Goal: Information Seeking & Learning: Learn about a topic

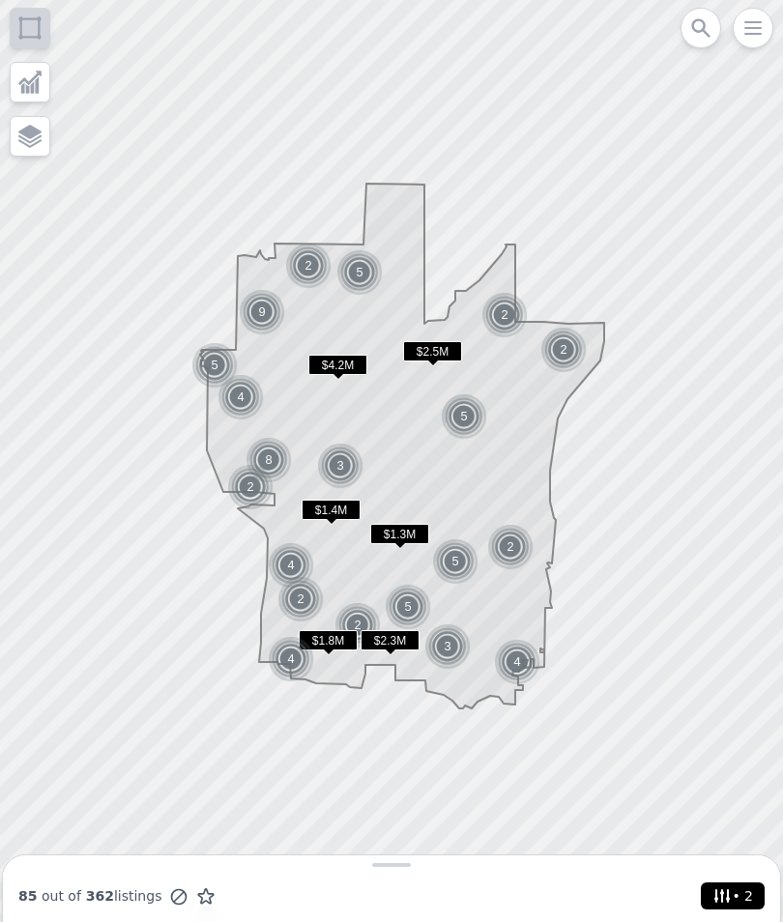
click at [748, 889] on span "• 2" at bounding box center [733, 896] width 48 height 27
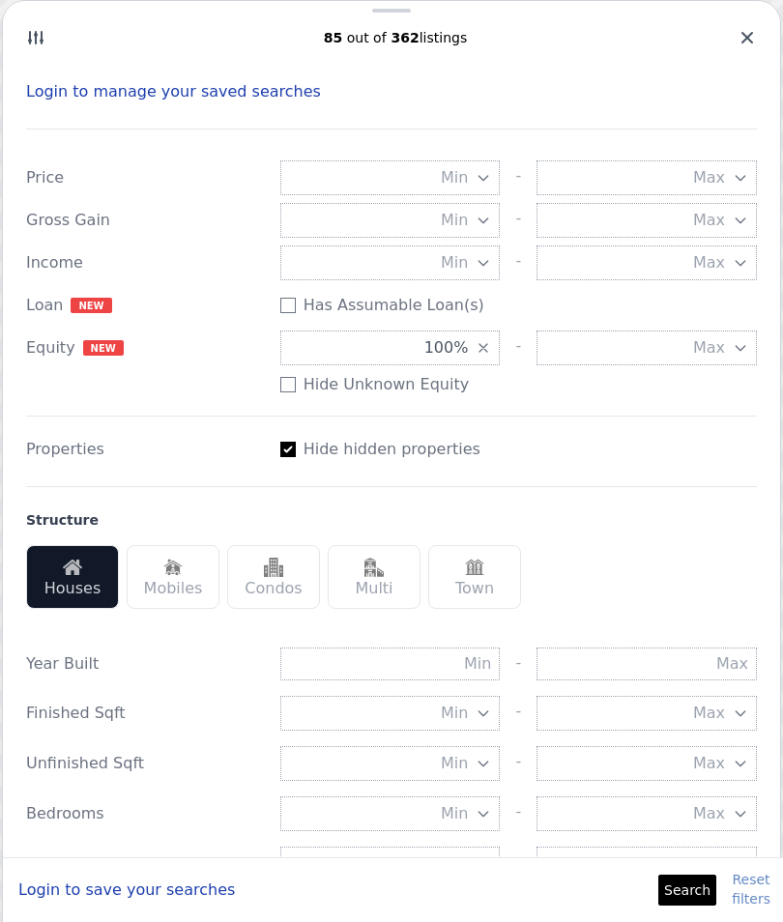
click at [482, 347] on icon "button" at bounding box center [484, 348] width 8 height 8
click at [293, 300] on input "Has Assumable Loan(s)" at bounding box center [287, 305] width 15 height 15
checkbox input "true"
click at [685, 890] on button "Search" at bounding box center [687, 890] width 58 height 31
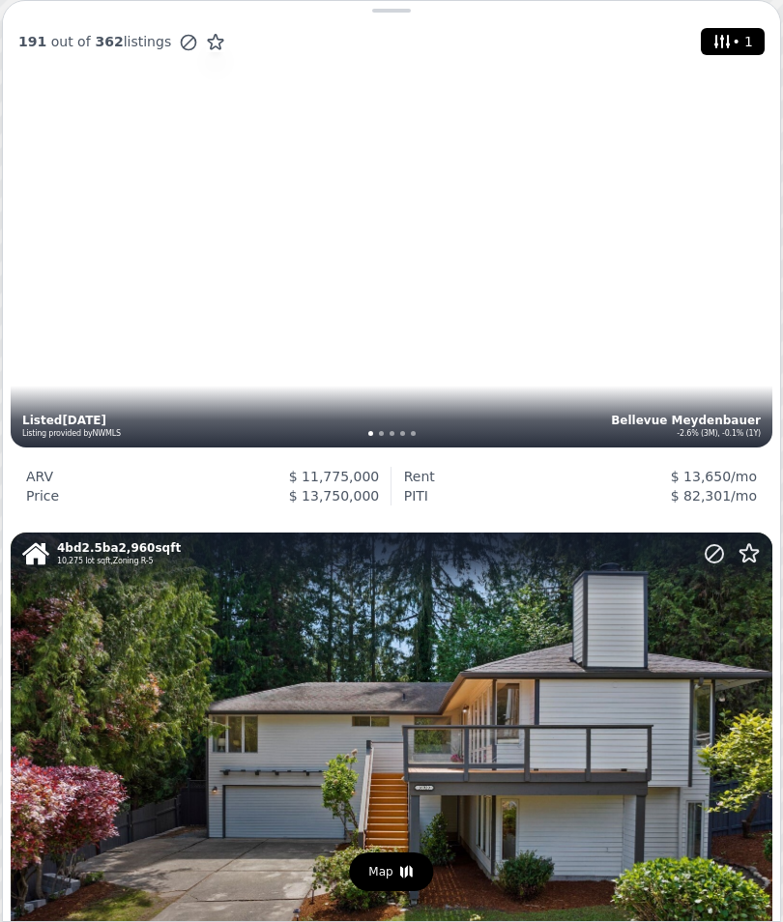
scroll to position [3151, 0]
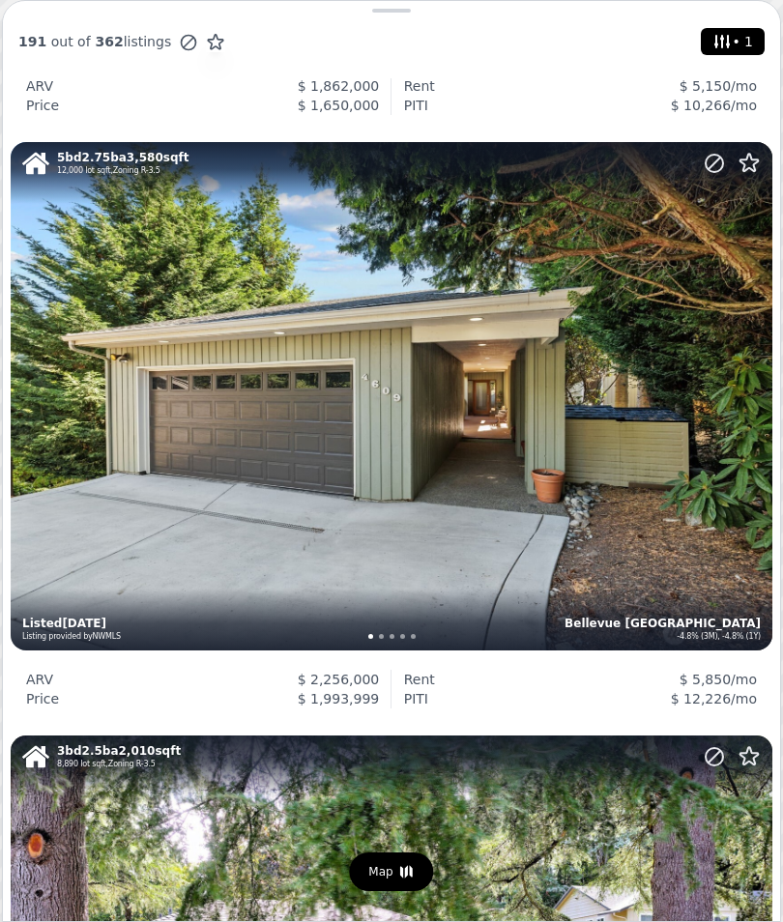
scroll to position [4150, 0]
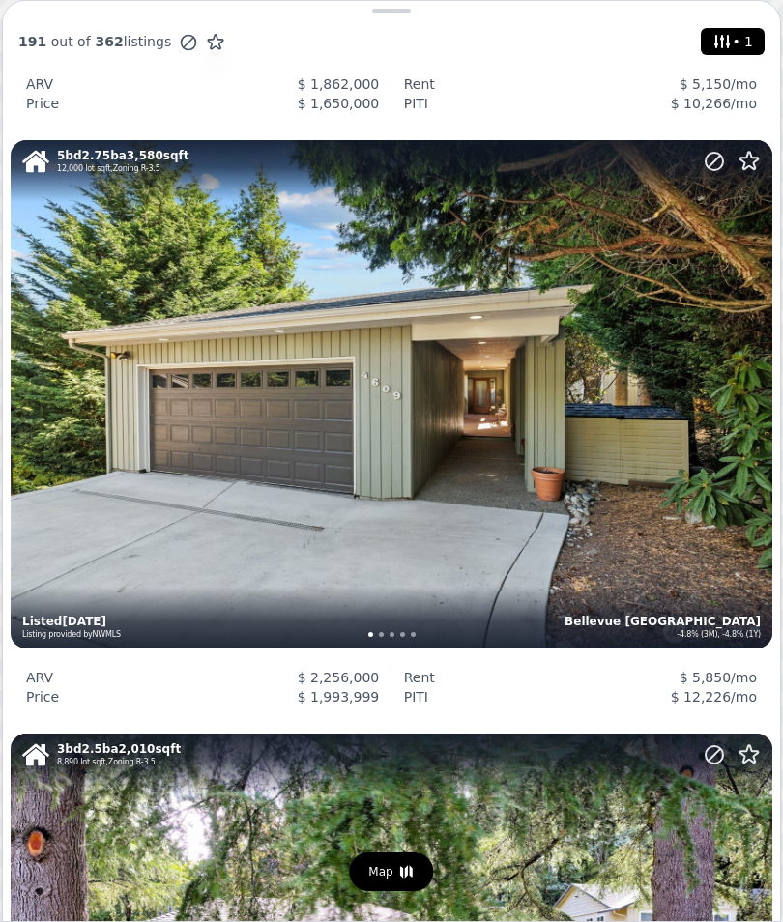
click at [670, 535] on div "5 bd 2.75 ba 3,580 sqft 12,000 lot sqft , Zoning R-3.5 Bellevue Somerset -4.8% …" at bounding box center [392, 394] width 762 height 508
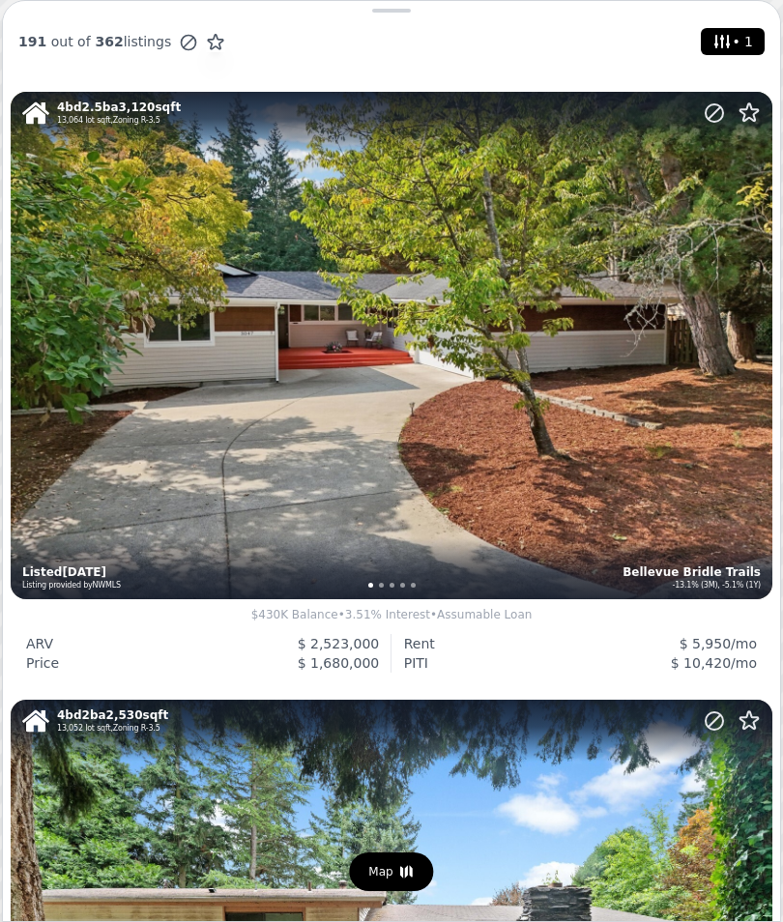
scroll to position [5316, 0]
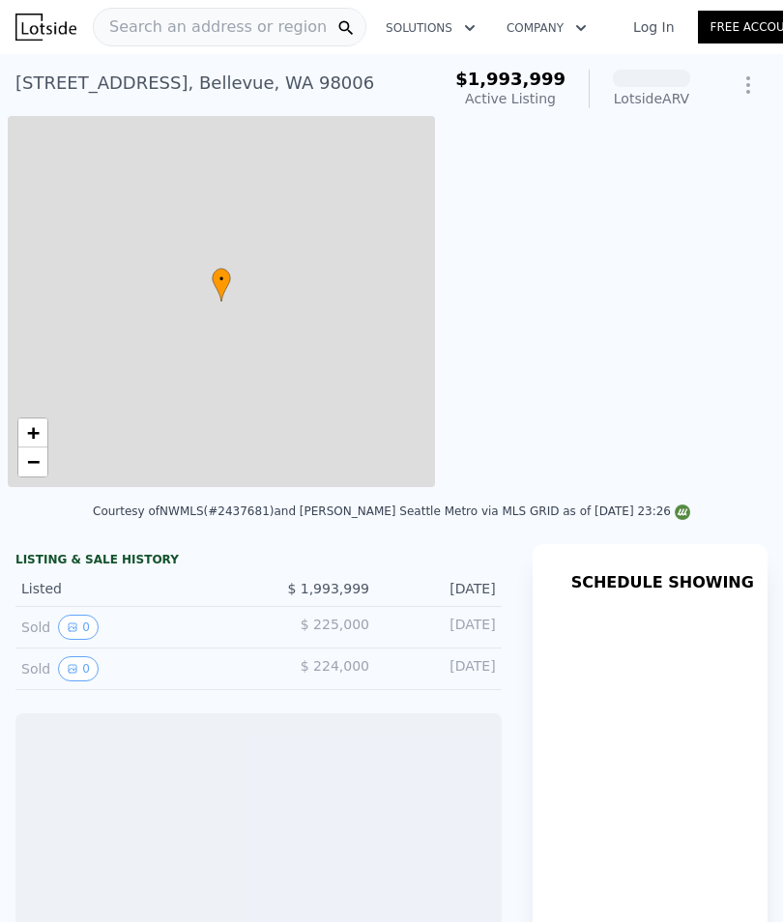
scroll to position [0, 8]
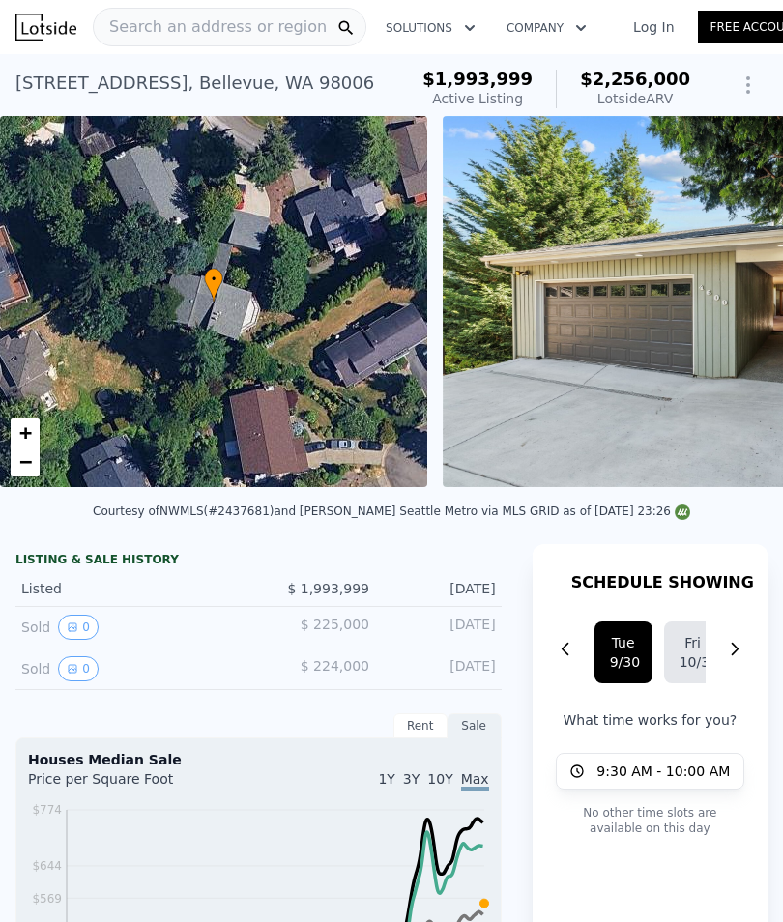
click at [135, 36] on span "Search an address or region" at bounding box center [210, 26] width 233 height 23
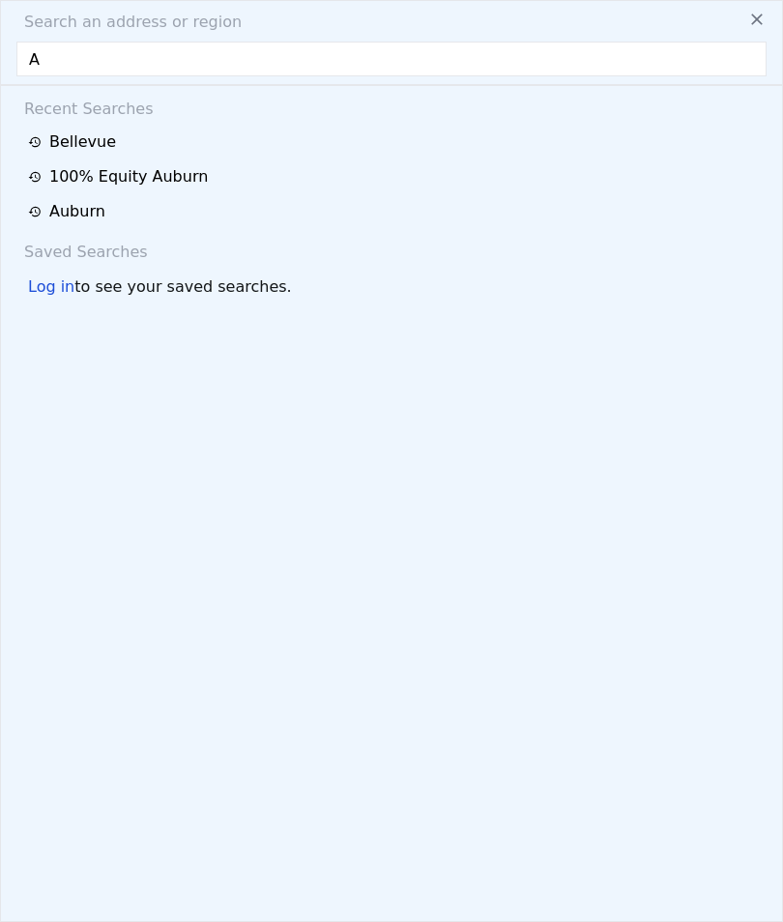
type input "Au"
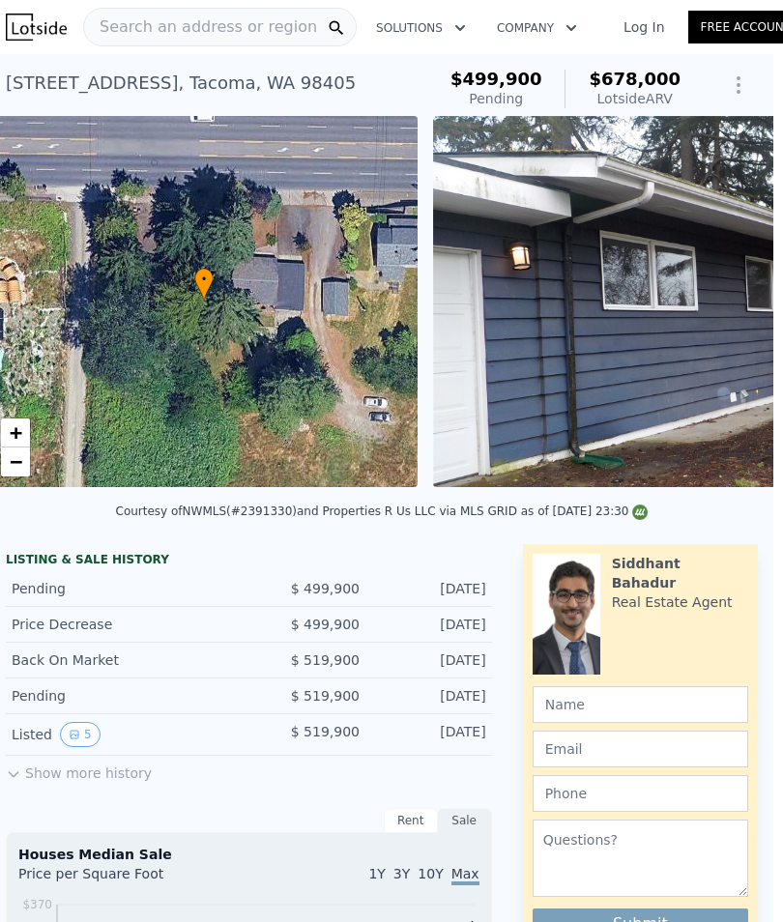
scroll to position [0, 10]
